Goal: Task Accomplishment & Management: Manage account settings

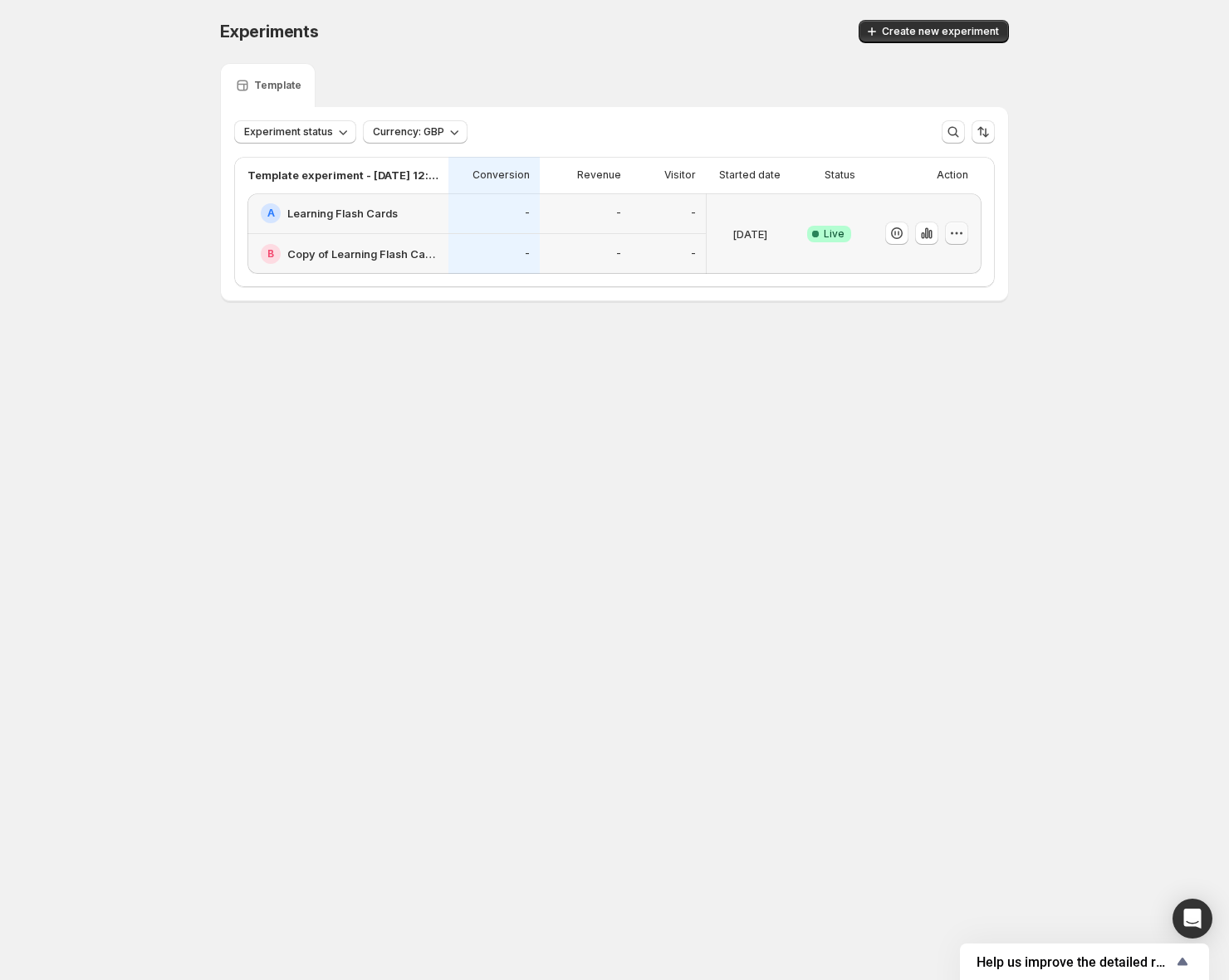
click at [952, 237] on icon "button" at bounding box center [956, 233] width 17 height 17
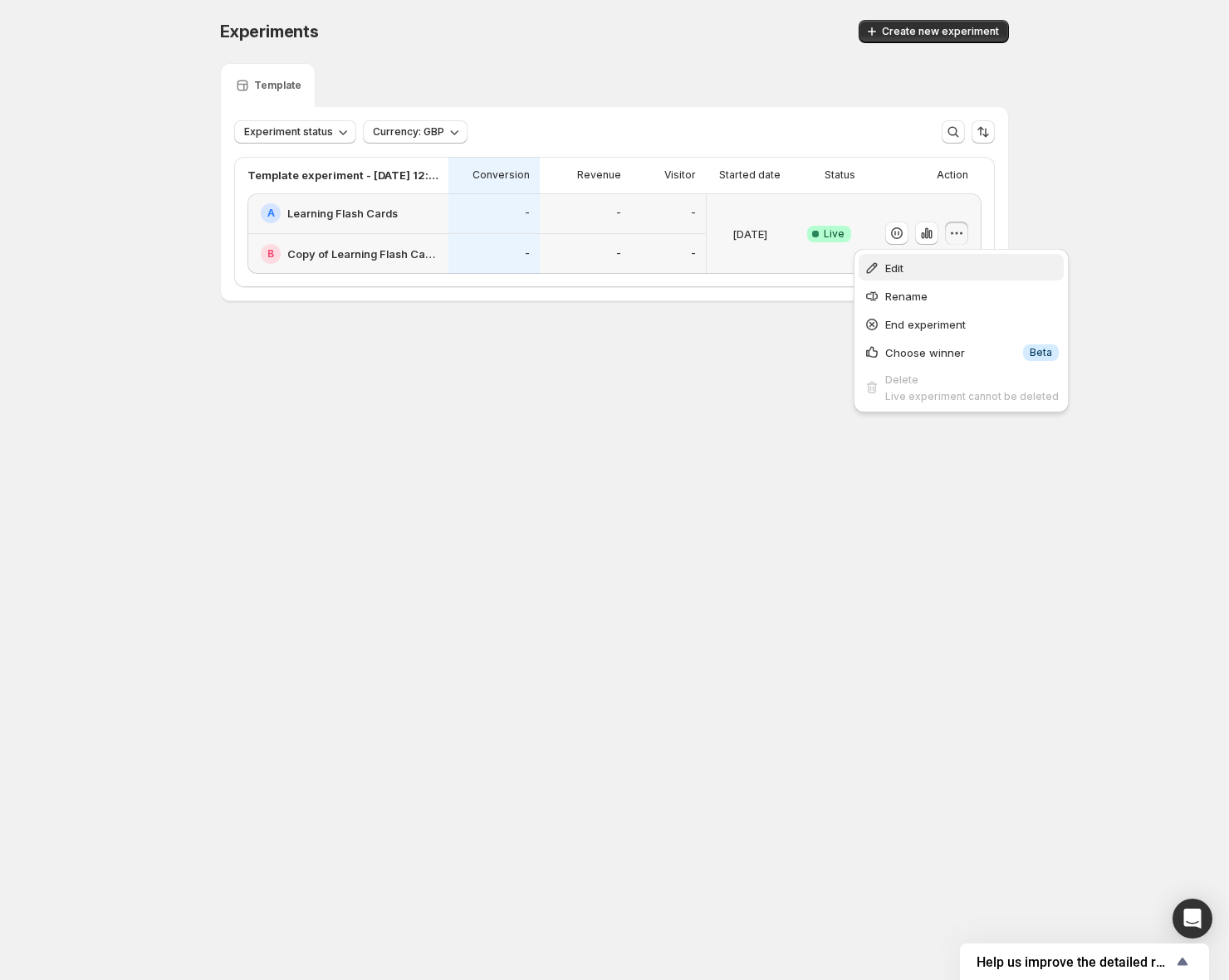
click at [944, 260] on span "Edit" at bounding box center [971, 268] width 173 height 17
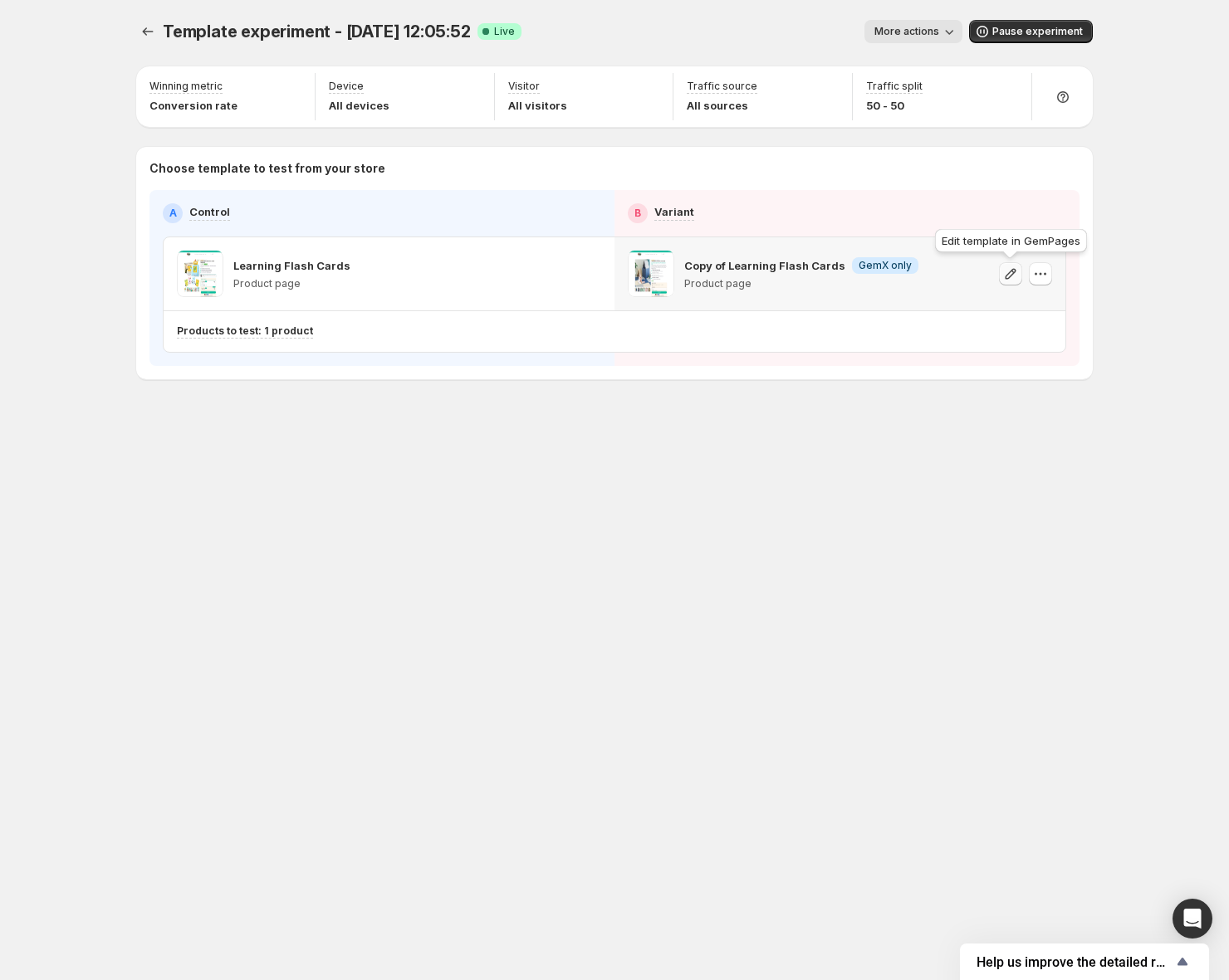
click at [1006, 278] on icon "button" at bounding box center [1011, 273] width 17 height 17
click at [1032, 270] on icon "button" at bounding box center [1040, 273] width 17 height 17
click at [743, 304] on div "Copy of Learning Flash Cards Info GemX only Product page" at bounding box center [839, 274] width 451 height 73
click at [554, 273] on icon "button" at bounding box center [560, 273] width 17 height 17
click at [151, 34] on icon "Experiments" at bounding box center [148, 31] width 17 height 17
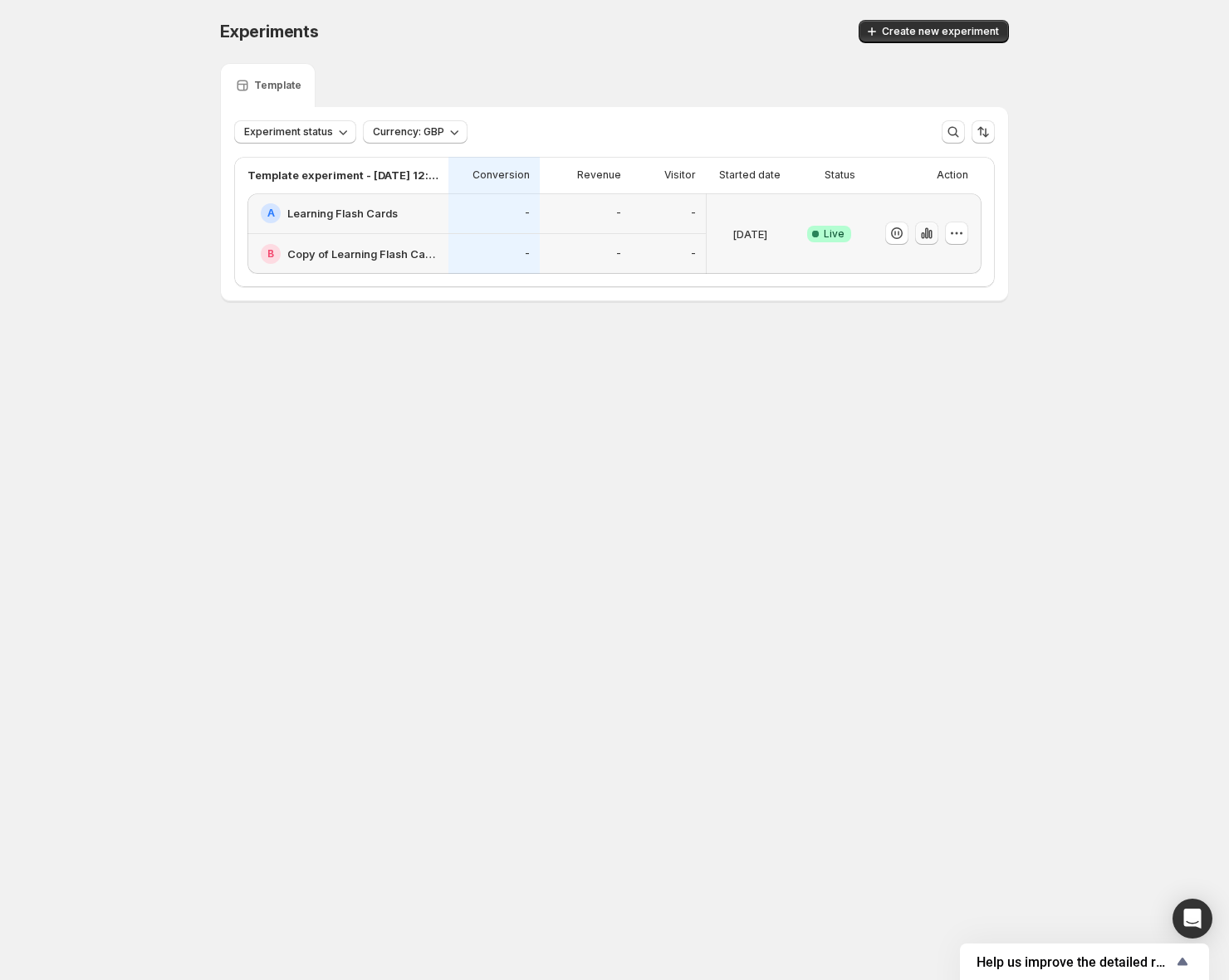
click at [929, 231] on icon "button" at bounding box center [930, 235] width 4 height 9
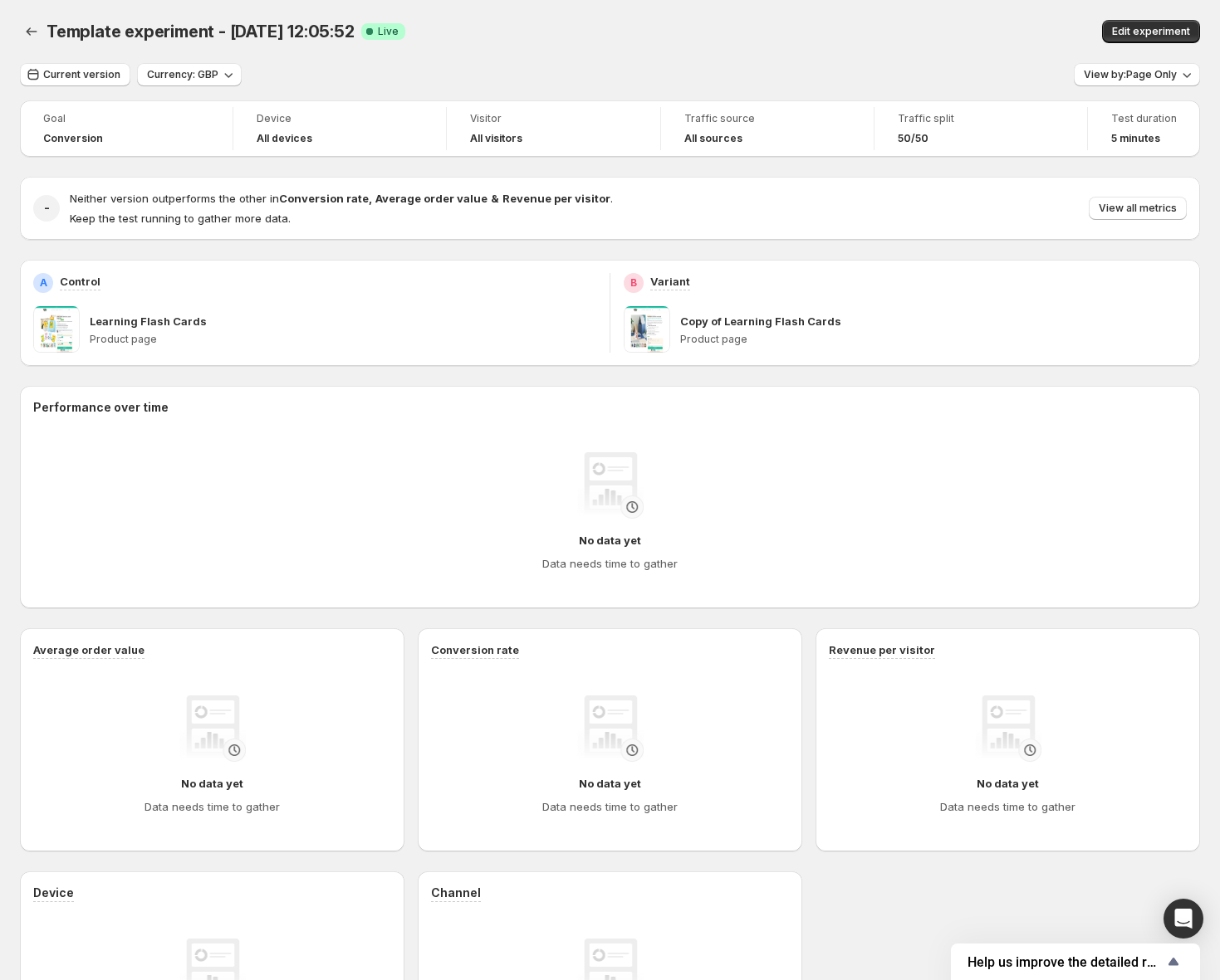
click at [737, 62] on div "Template experiment - [DATE] 12:05:52. This page is ready Template experiment -…" at bounding box center [610, 31] width 1181 height 63
click at [28, 27] on icon "Back" at bounding box center [31, 31] width 17 height 17
